Goal: Register for event/course

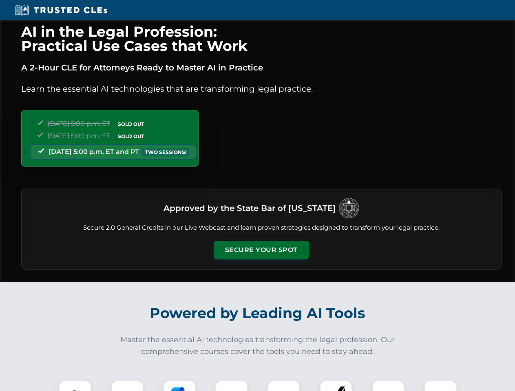
click at [261, 250] on button "Secure Your Spot" at bounding box center [261, 250] width 95 height 19
click at [75, 386] on img at bounding box center [75, 397] width 24 height 24
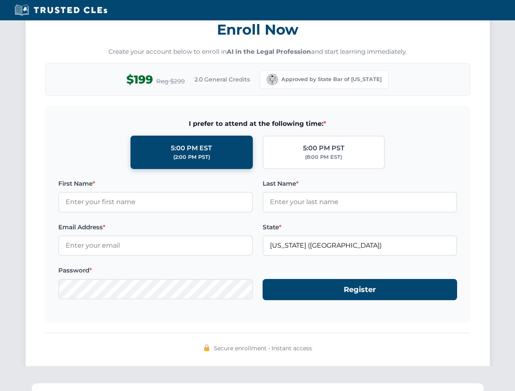
scroll to position [800, 0]
